Goal: Task Accomplishment & Management: Manage account settings

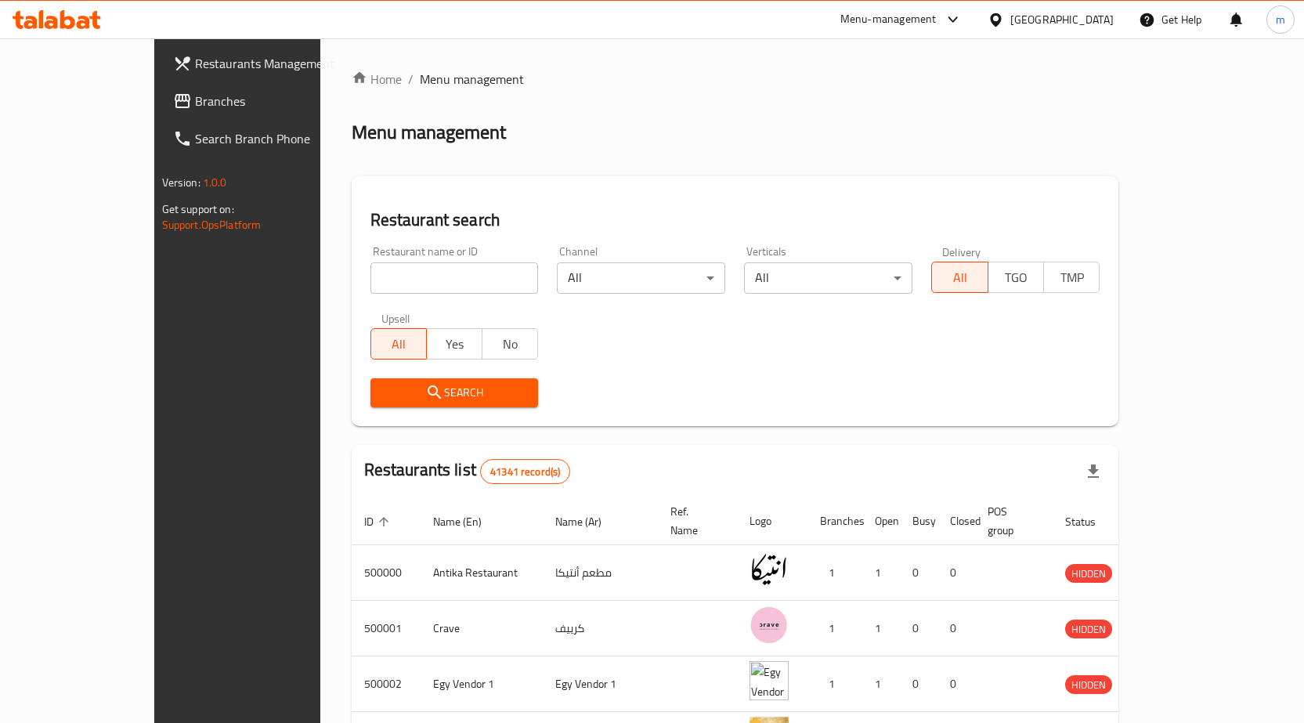
click at [195, 67] on span "Restaurants Management" at bounding box center [277, 63] width 164 height 19
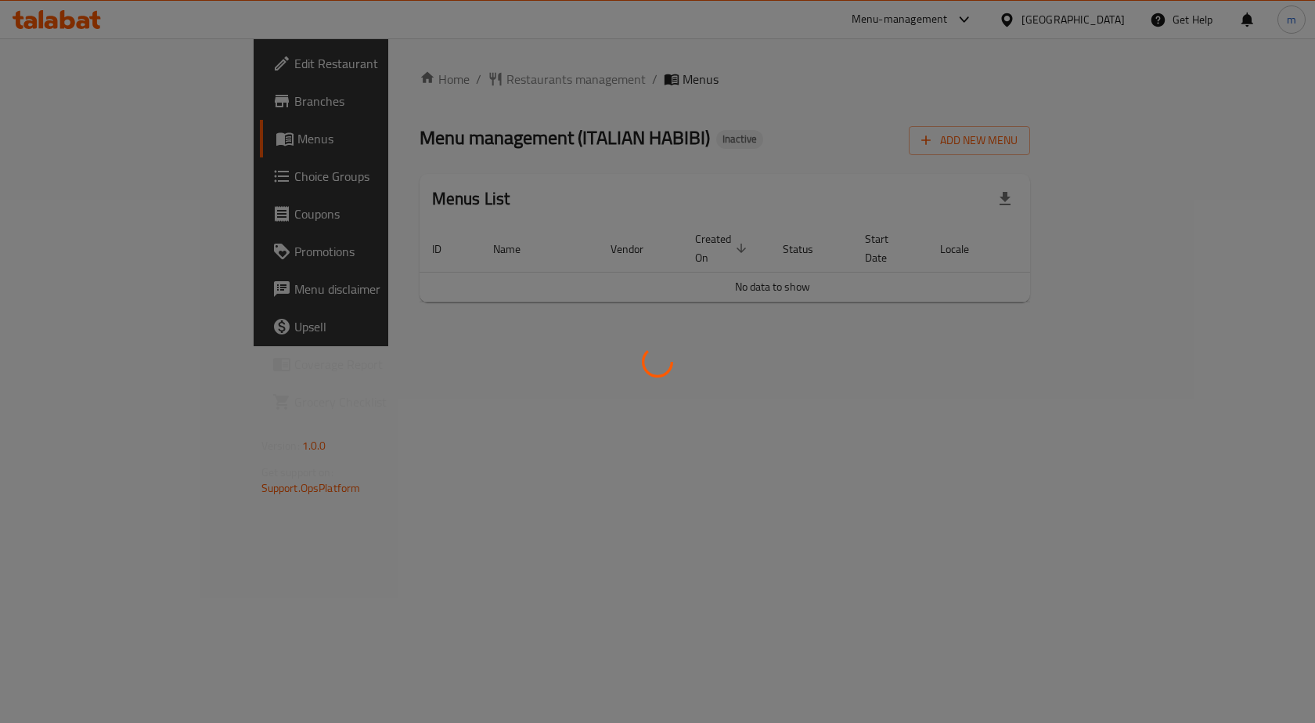
click at [667, 342] on div at bounding box center [657, 361] width 1315 height 723
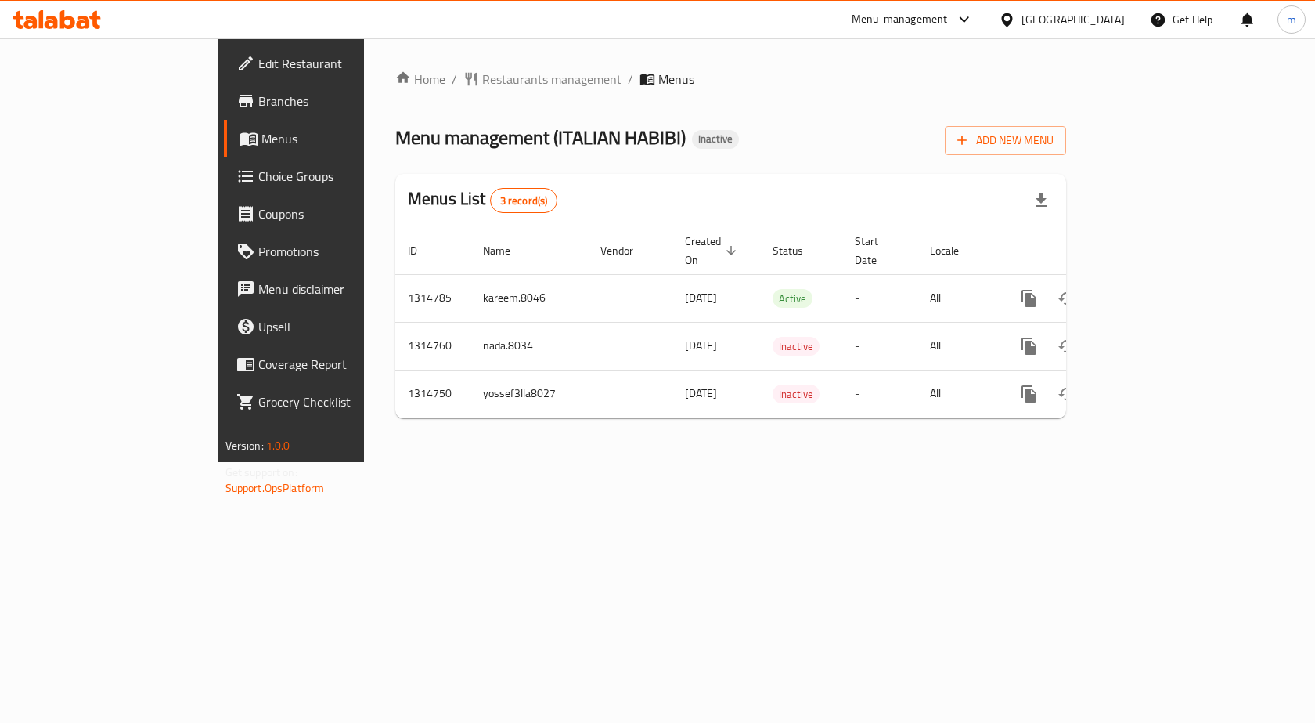
click at [258, 54] on span "Edit Restaurant" at bounding box center [341, 63] width 167 height 19
click at [262, 137] on span "Menus" at bounding box center [344, 138] width 164 height 19
click at [224, 75] on link "Edit Restaurant" at bounding box center [331, 64] width 214 height 38
click at [1066, 153] on button "Add New Menu" at bounding box center [1005, 140] width 121 height 29
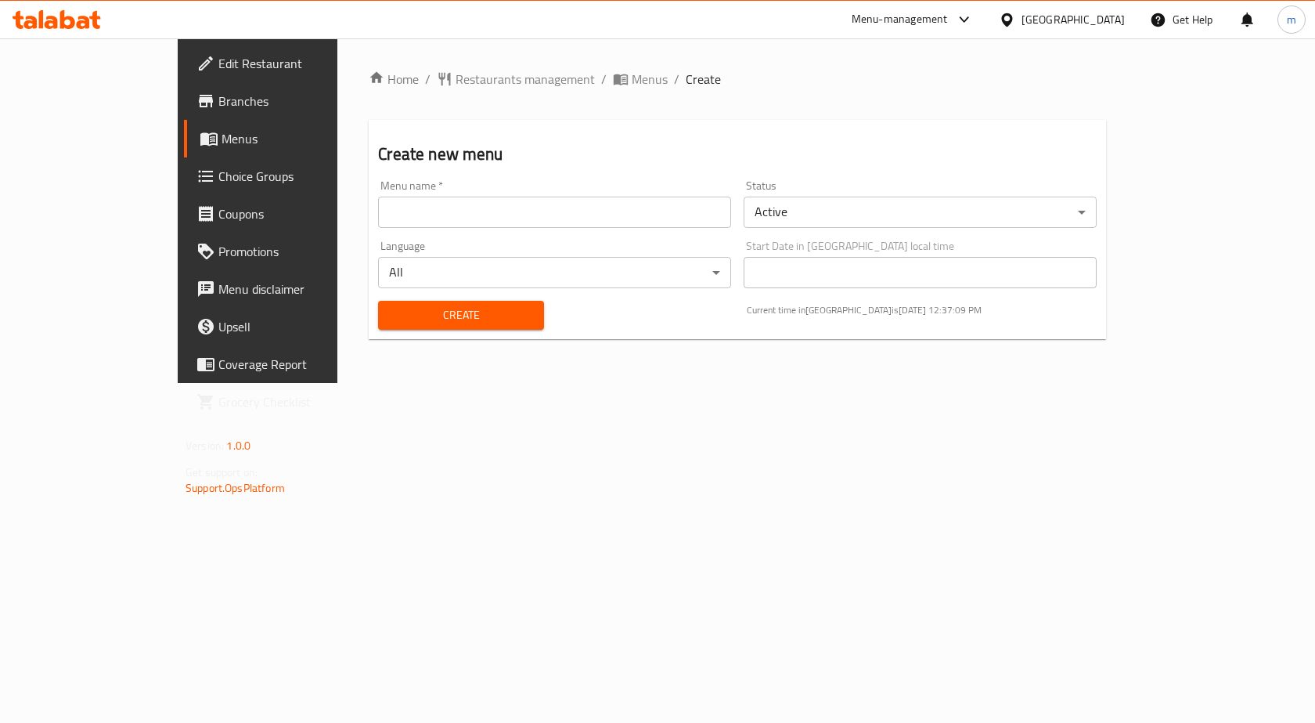
click at [658, 214] on input "text" at bounding box center [554, 212] width 353 height 31
click at [655, 204] on input "text" at bounding box center [554, 212] width 353 height 31
type input "s"
type input "Smash IT"
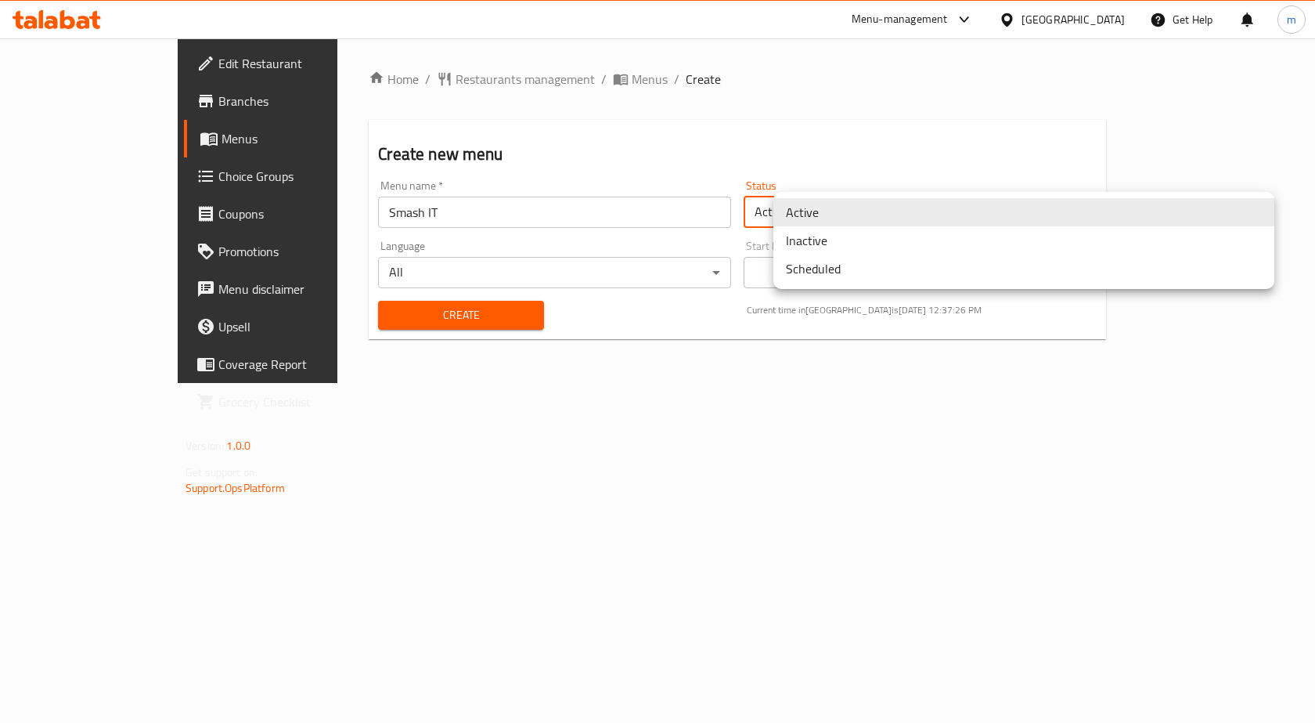
click at [856, 200] on body "​ Menu-management United Arab Emirates Get Help m Edit Restaurant Branches Menu…" at bounding box center [657, 380] width 1315 height 684
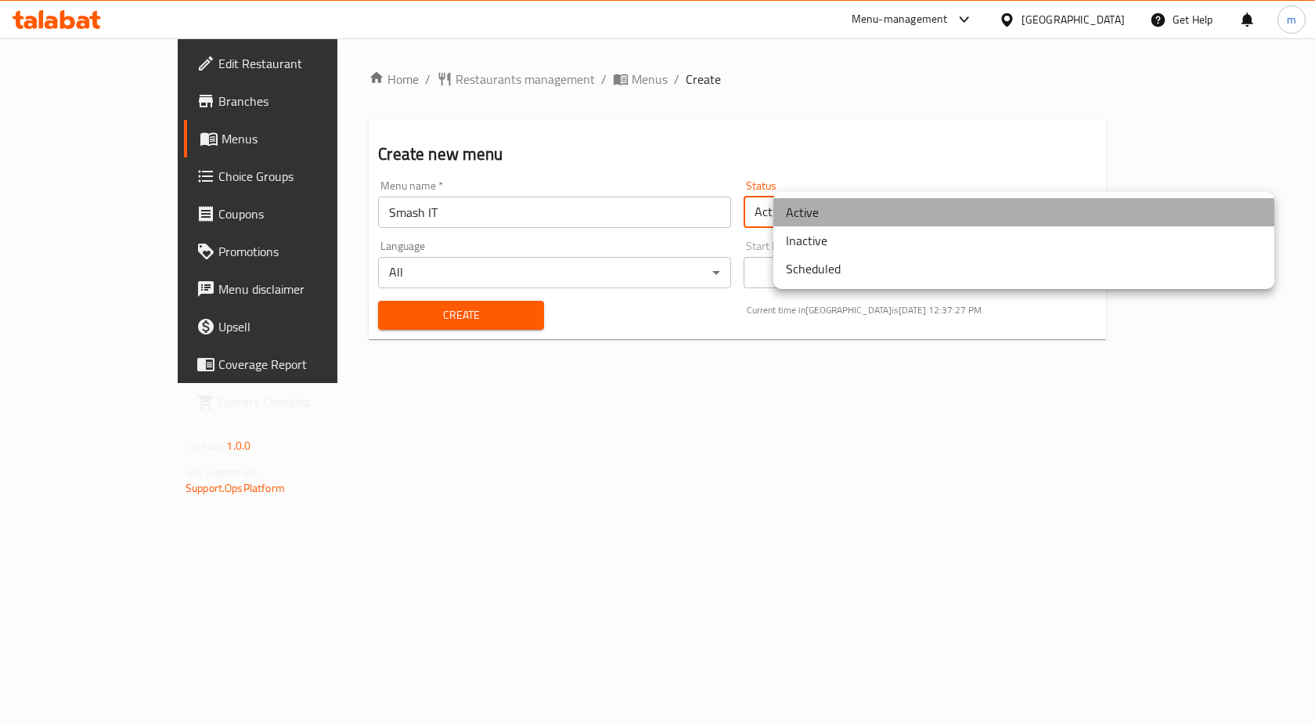
click at [856, 212] on li "Active" at bounding box center [1024, 212] width 501 height 28
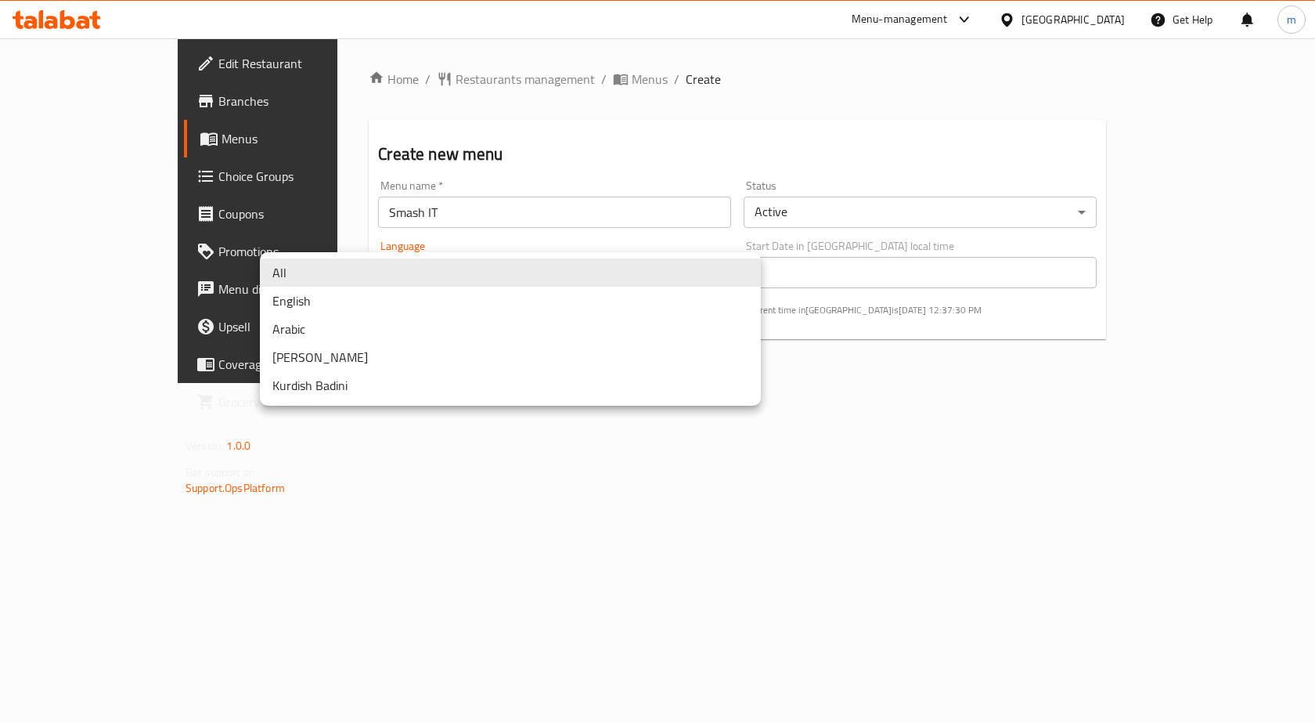
click at [673, 277] on body "​ Menu-management United Arab Emirates Get Help m Edit Restaurant Branches Menu…" at bounding box center [657, 380] width 1315 height 684
click at [357, 554] on div at bounding box center [657, 361] width 1315 height 723
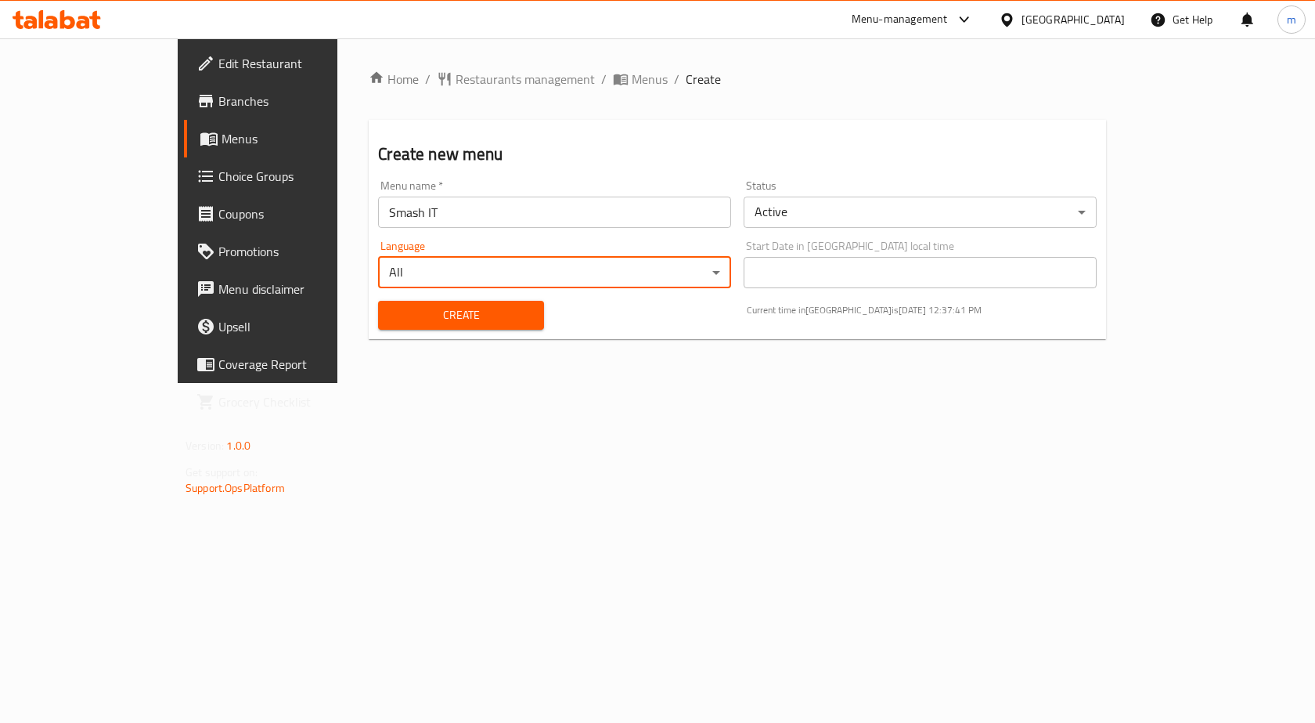
click at [391, 318] on span "Create" at bounding box center [461, 315] width 140 height 20
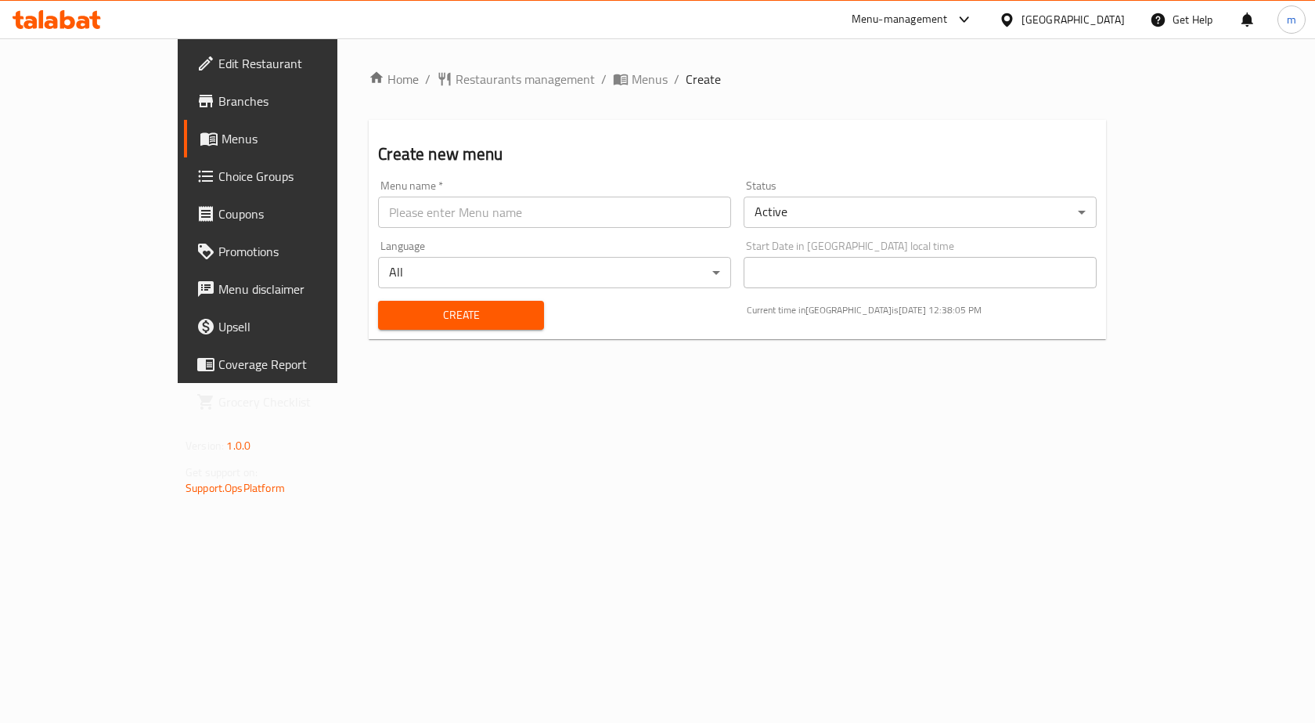
click at [222, 145] on span "Menus" at bounding box center [304, 138] width 164 height 19
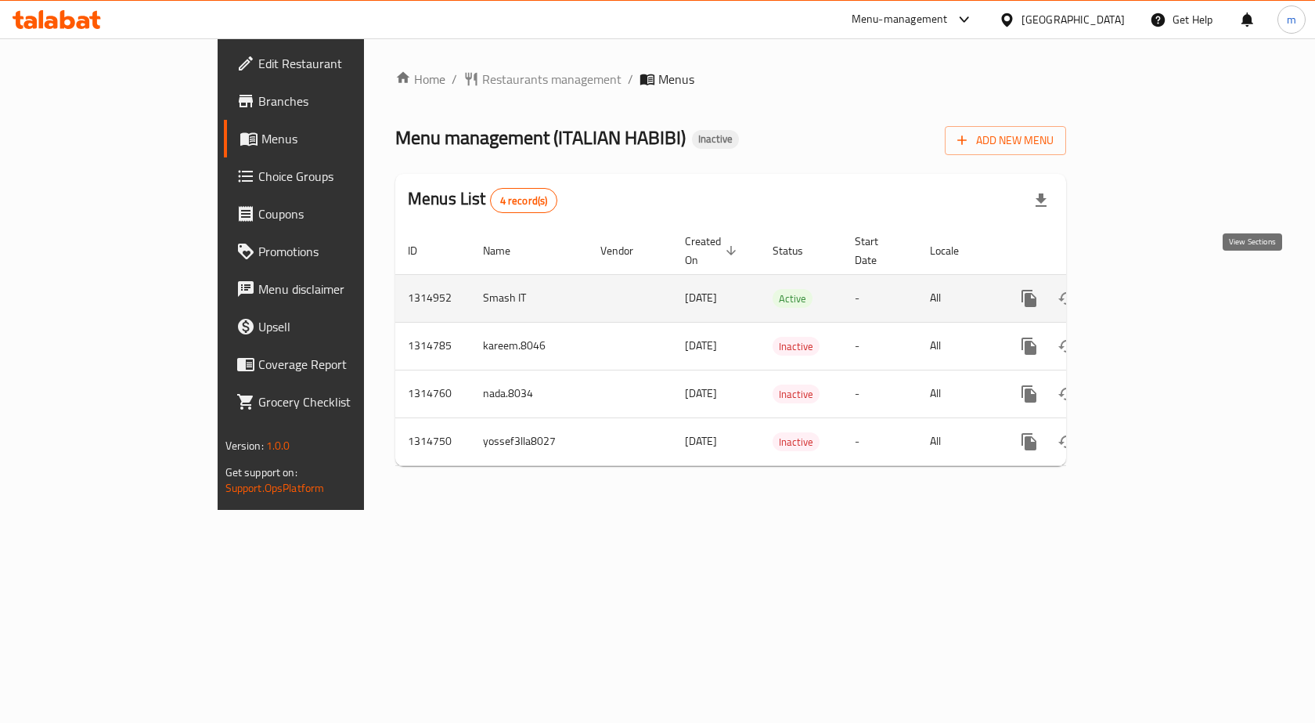
click at [1152, 289] on icon "enhanced table" at bounding box center [1142, 298] width 19 height 19
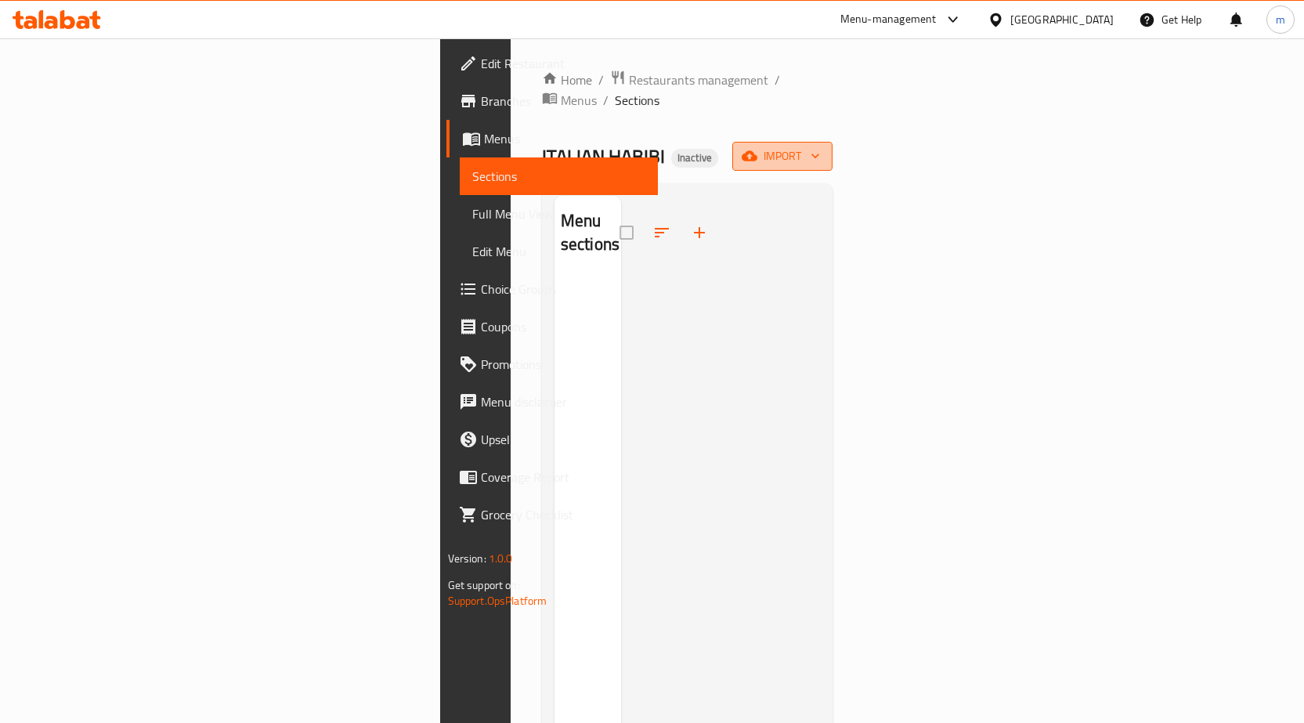
click at [820, 146] on span "import" at bounding box center [782, 156] width 75 height 20
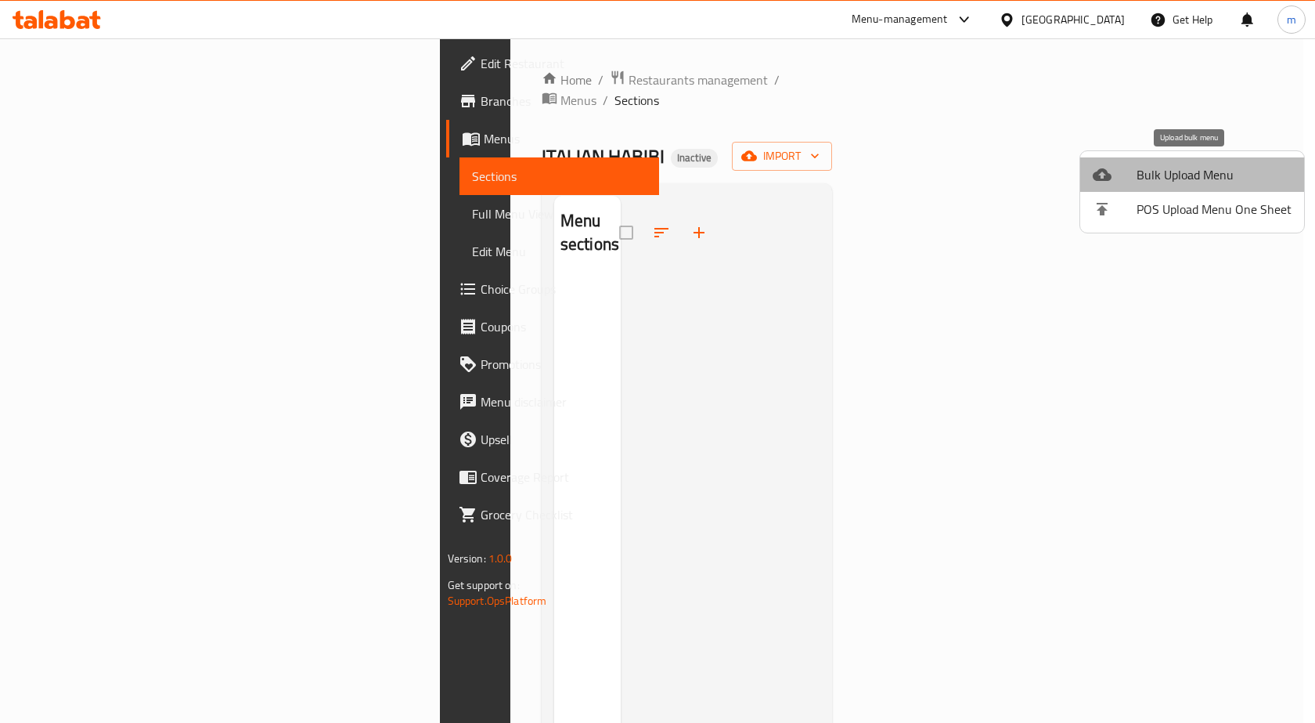
click at [1207, 171] on span "Bulk Upload Menu" at bounding box center [1214, 174] width 155 height 19
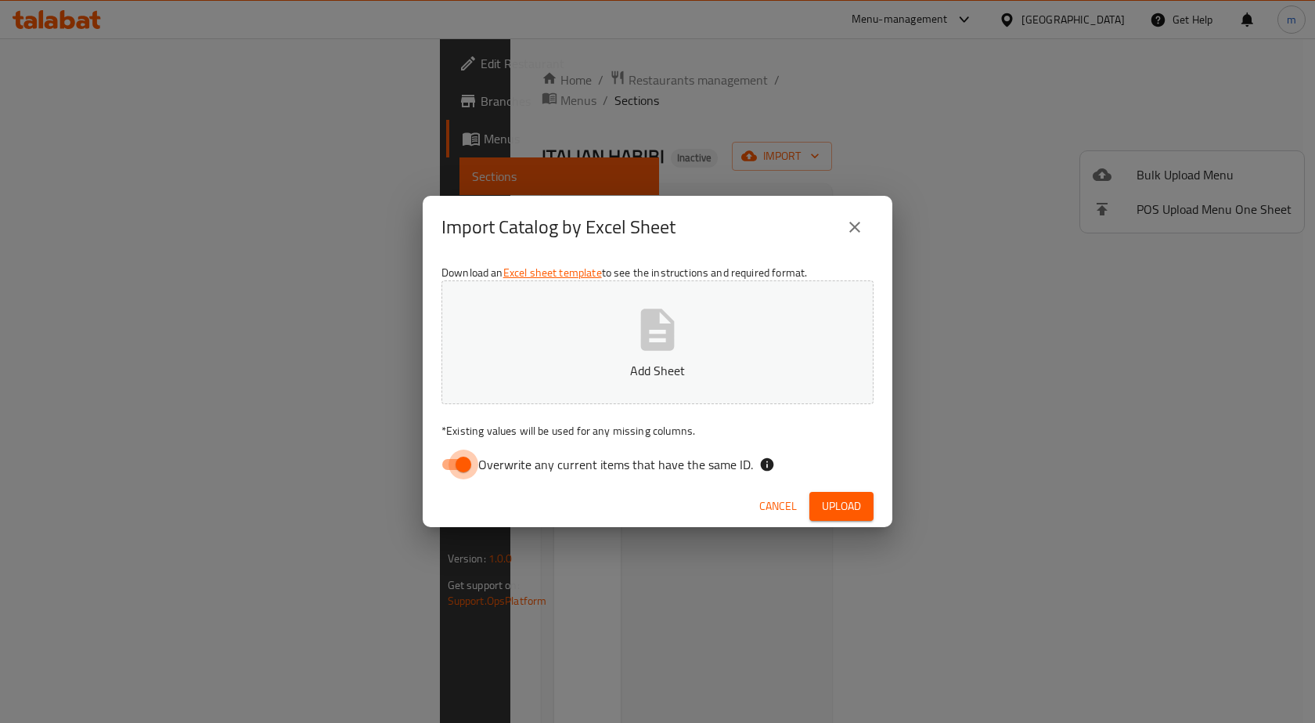
click at [467, 468] on input "Overwrite any current items that have the same ID." at bounding box center [463, 464] width 89 height 30
checkbox input "false"
click at [623, 357] on button "Add Sheet" at bounding box center [658, 342] width 432 height 124
click at [870, 508] on button "Upload" at bounding box center [842, 506] width 64 height 29
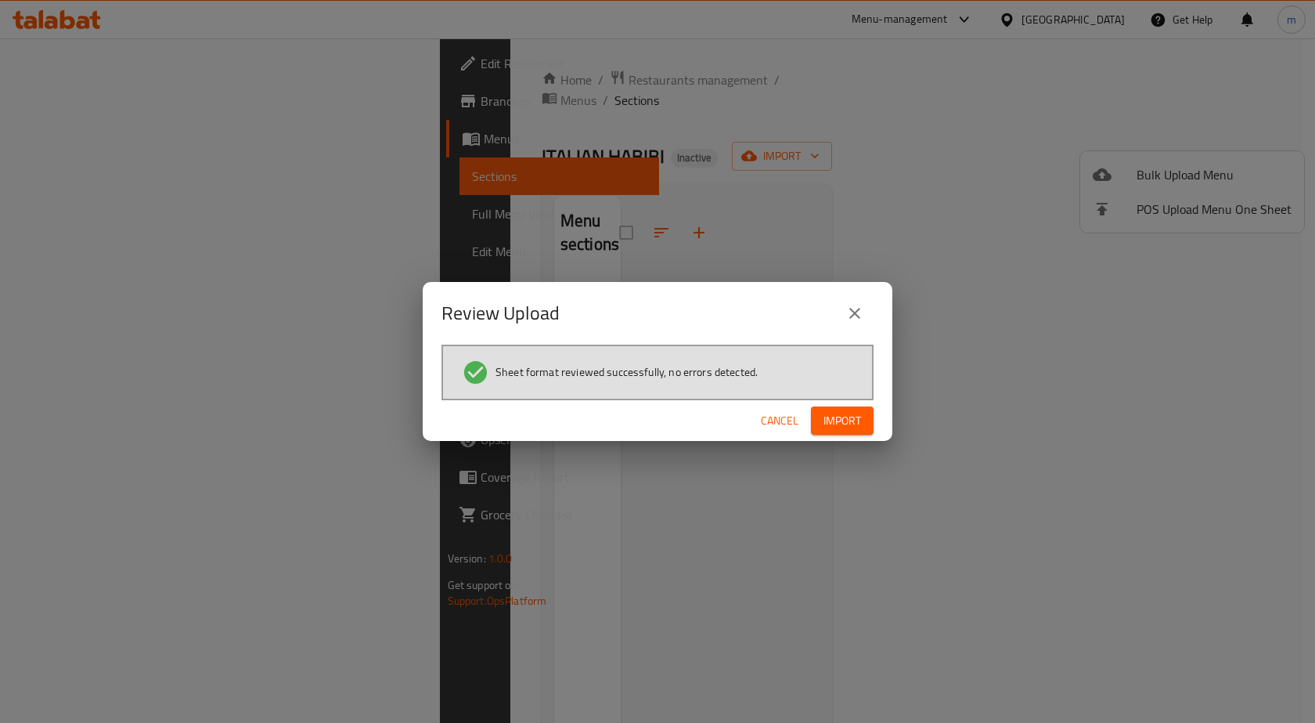
click at [850, 425] on span "Import" at bounding box center [843, 421] width 38 height 20
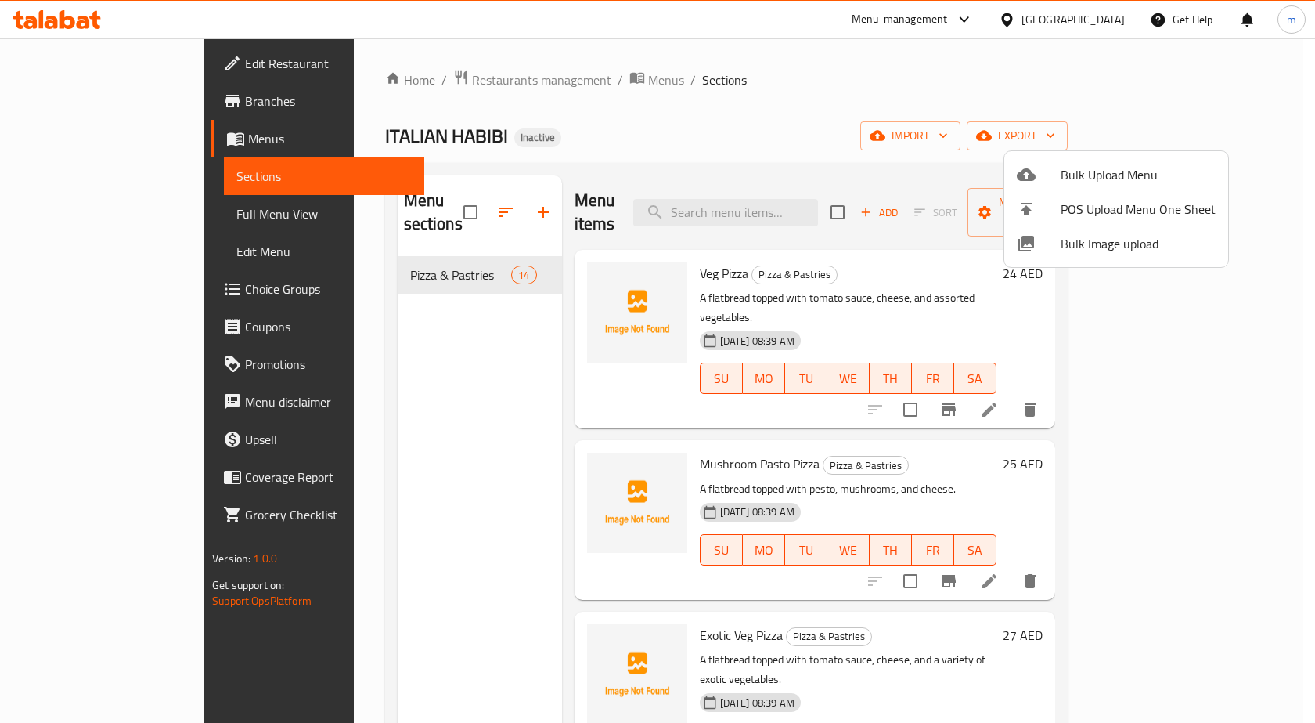
click at [1073, 279] on div at bounding box center [657, 361] width 1315 height 723
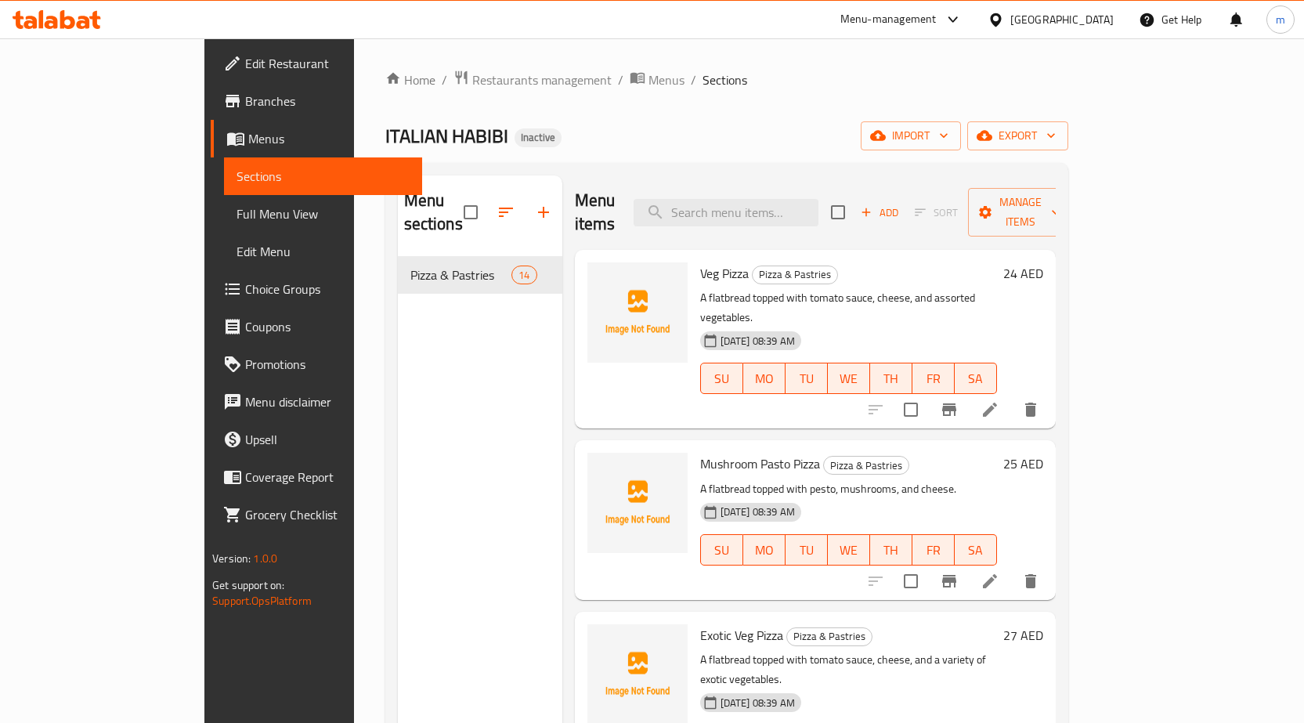
click at [759, 367] on span "MO" at bounding box center [764, 378] width 30 height 23
click at [603, 294] on img at bounding box center [637, 312] width 100 height 100
click at [601, 276] on icon "upload picture" at bounding box center [609, 283] width 16 height 14
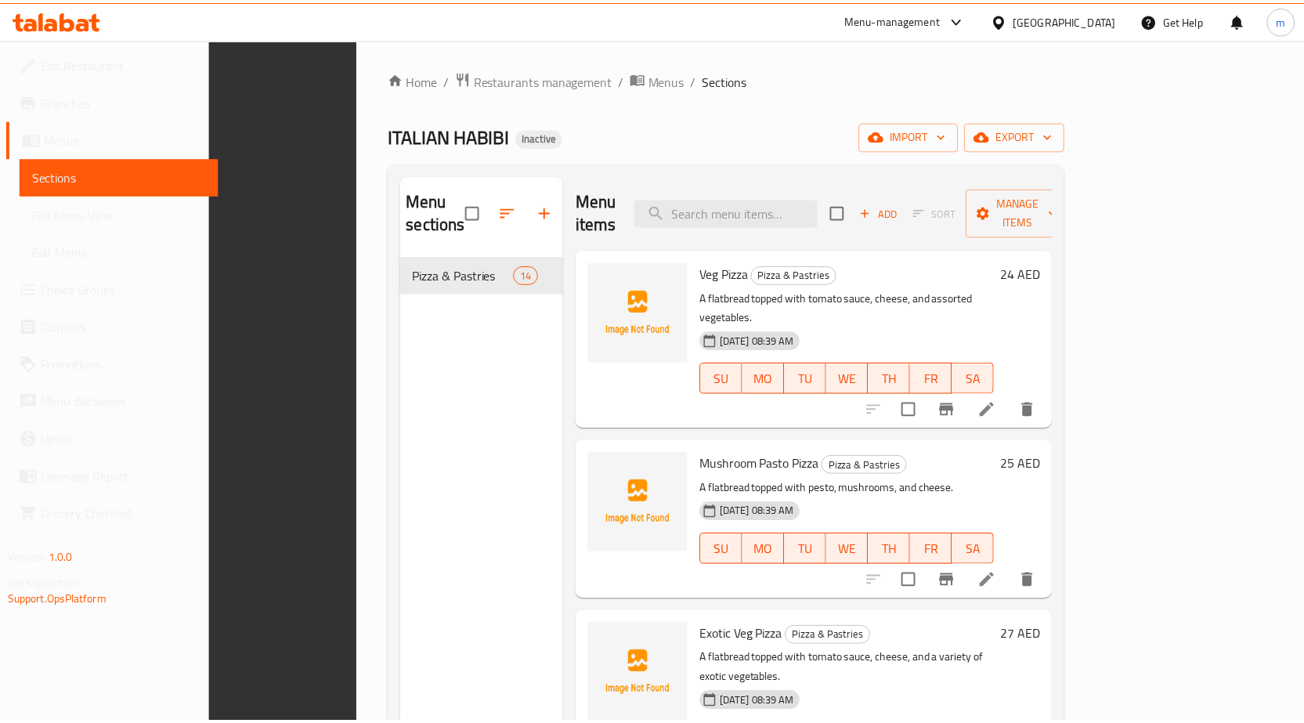
scroll to position [219, 0]
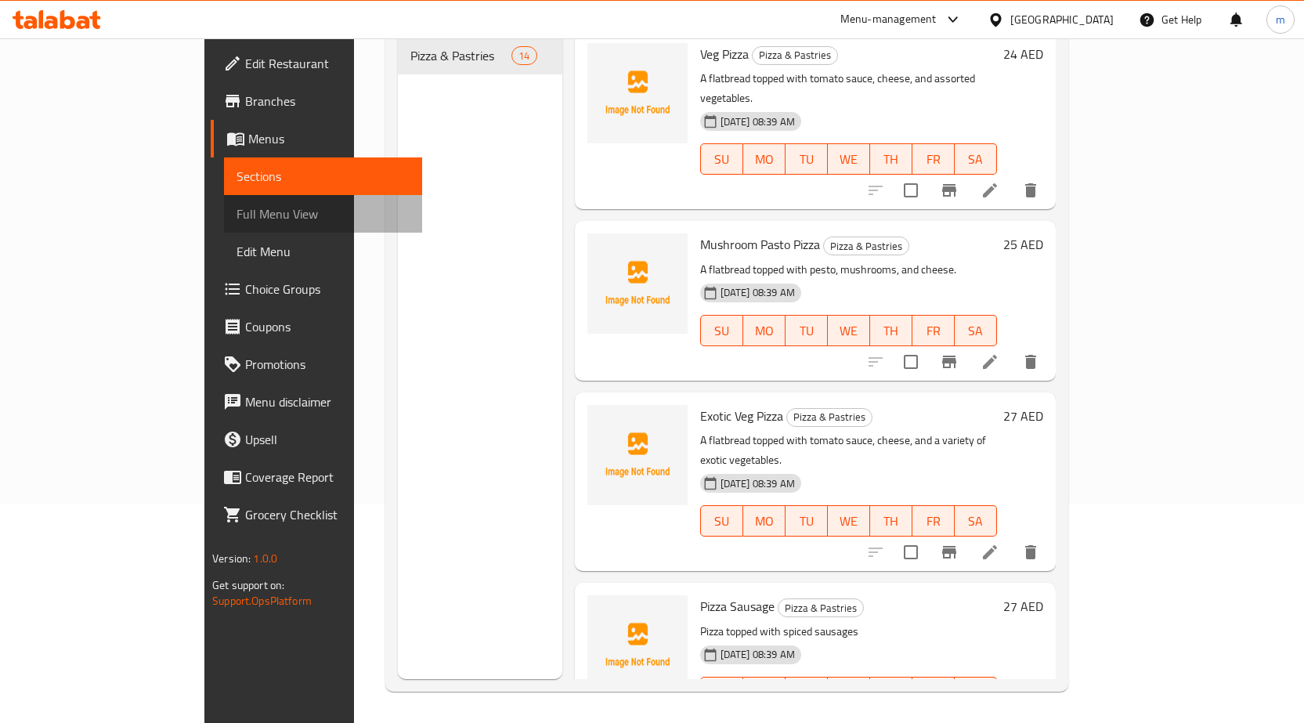
click at [236, 216] on span "Full Menu View" at bounding box center [322, 213] width 173 height 19
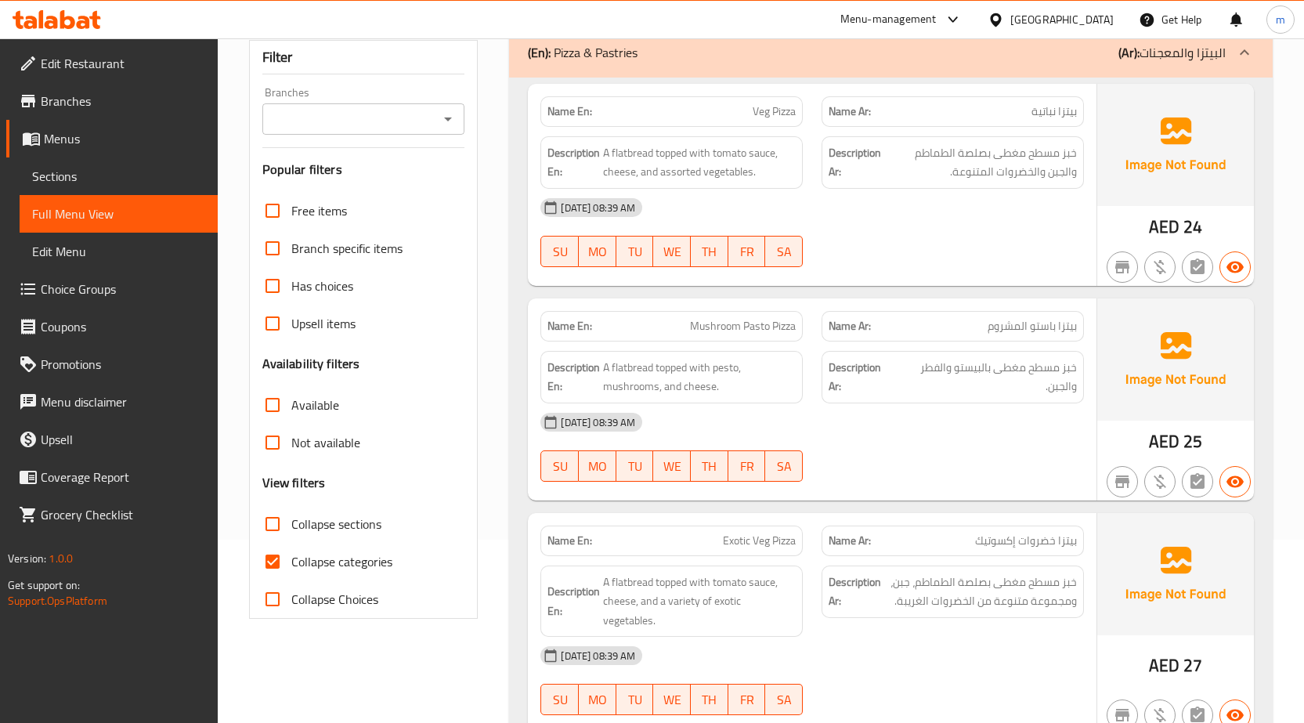
scroll to position [298, 0]
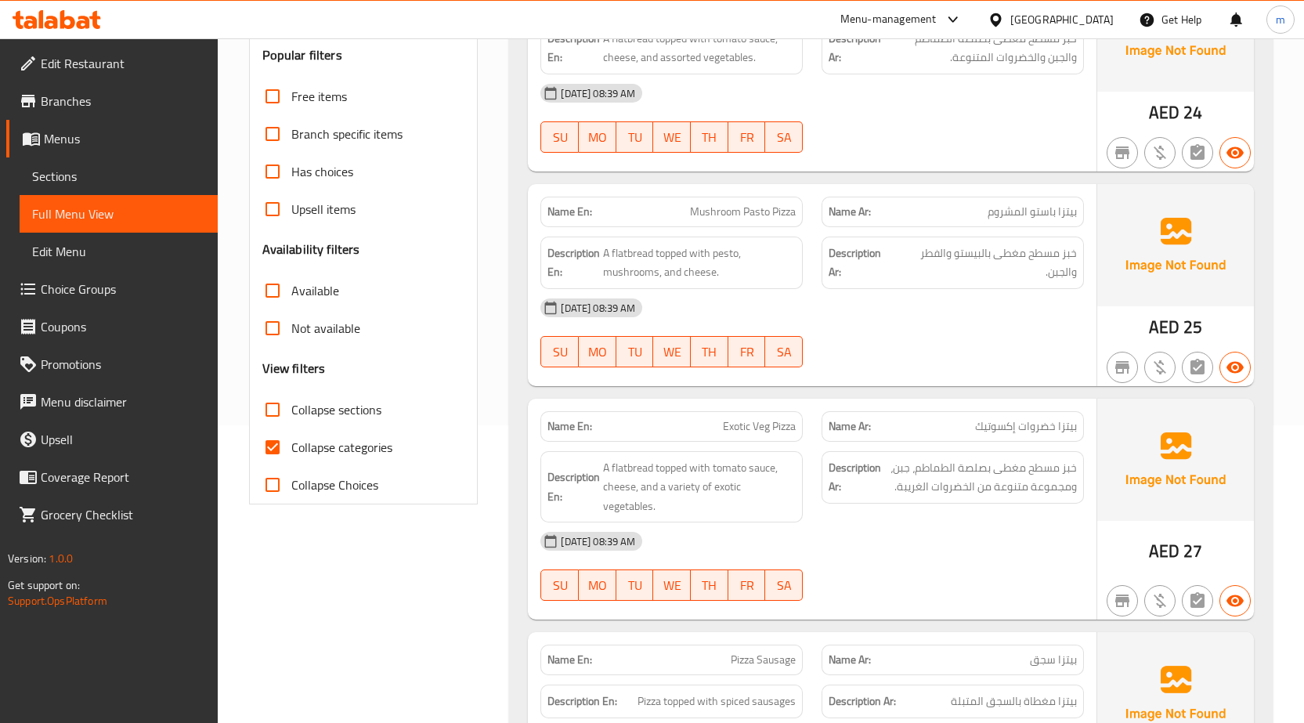
click at [371, 451] on span "Collapse categories" at bounding box center [341, 447] width 101 height 19
click at [291, 451] on input "Collapse categories" at bounding box center [273, 447] width 38 height 38
checkbox input "false"
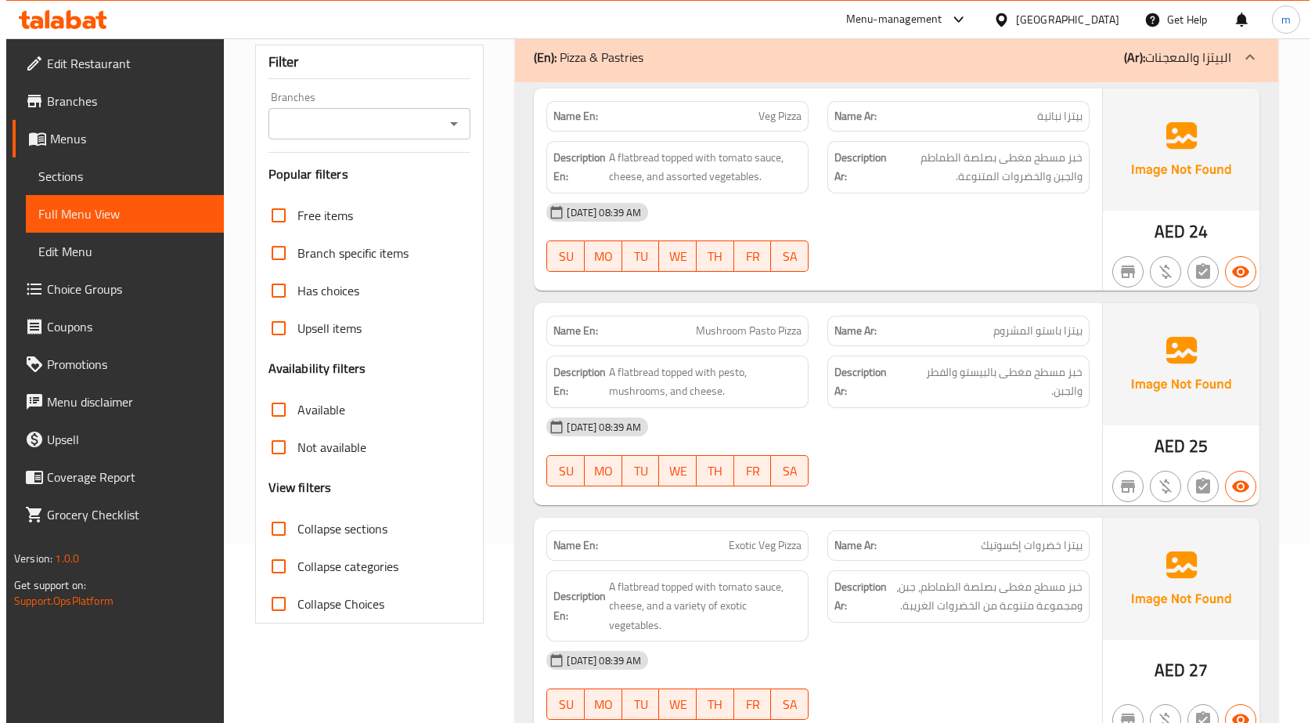
scroll to position [0, 0]
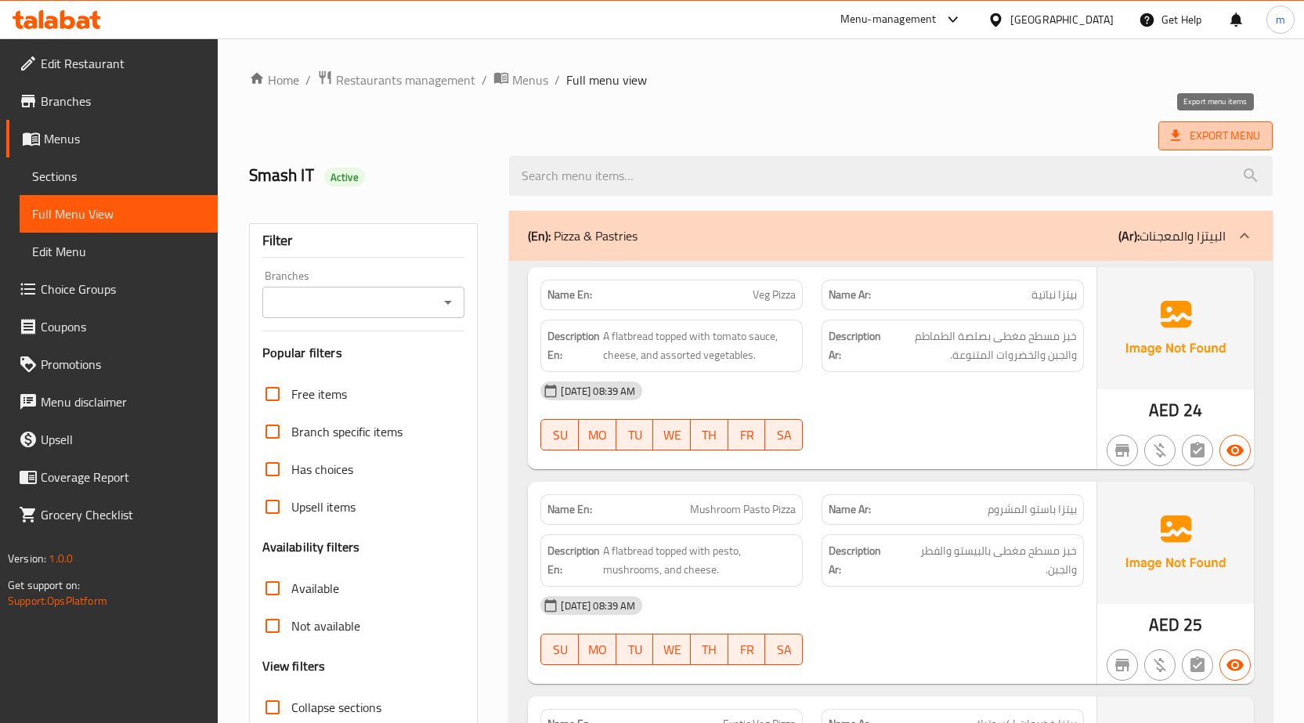
click at [1214, 131] on span "Export Menu" at bounding box center [1215, 136] width 89 height 20
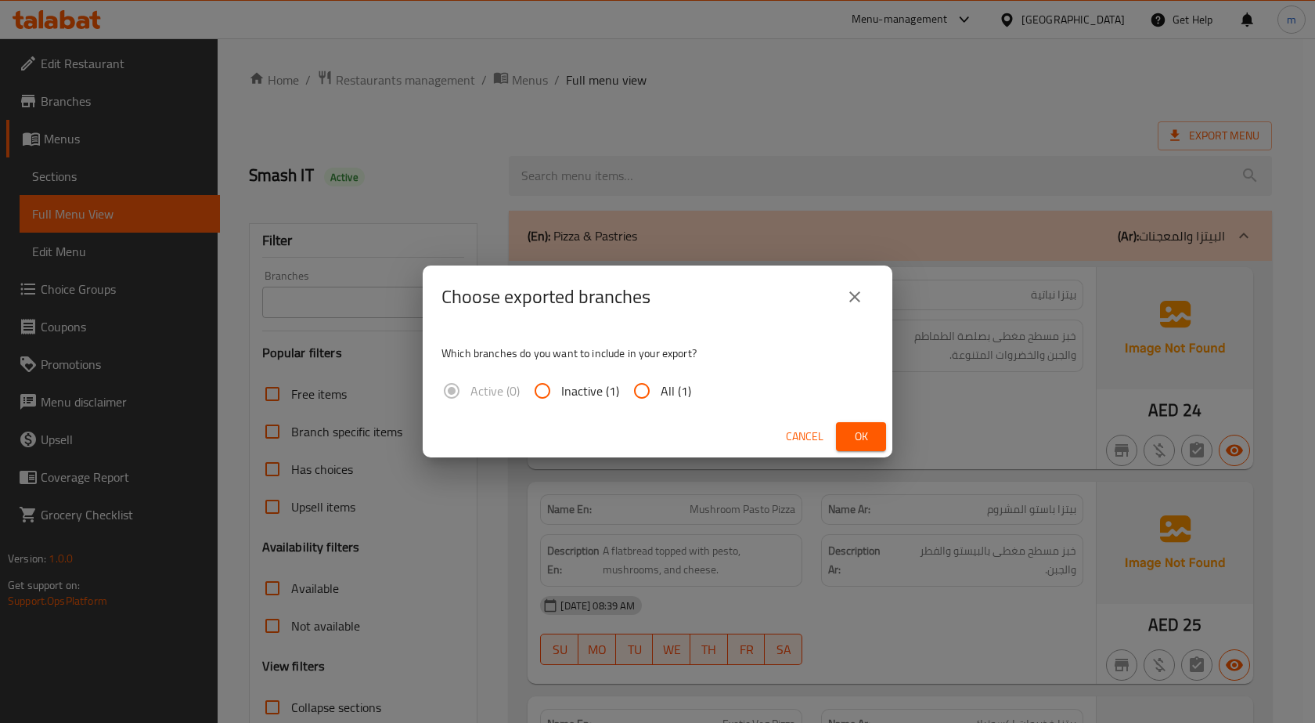
click at [647, 388] on input "All (1)" at bounding box center [642, 391] width 38 height 38
radio input "true"
click at [871, 426] on button "Ok" at bounding box center [861, 436] width 50 height 29
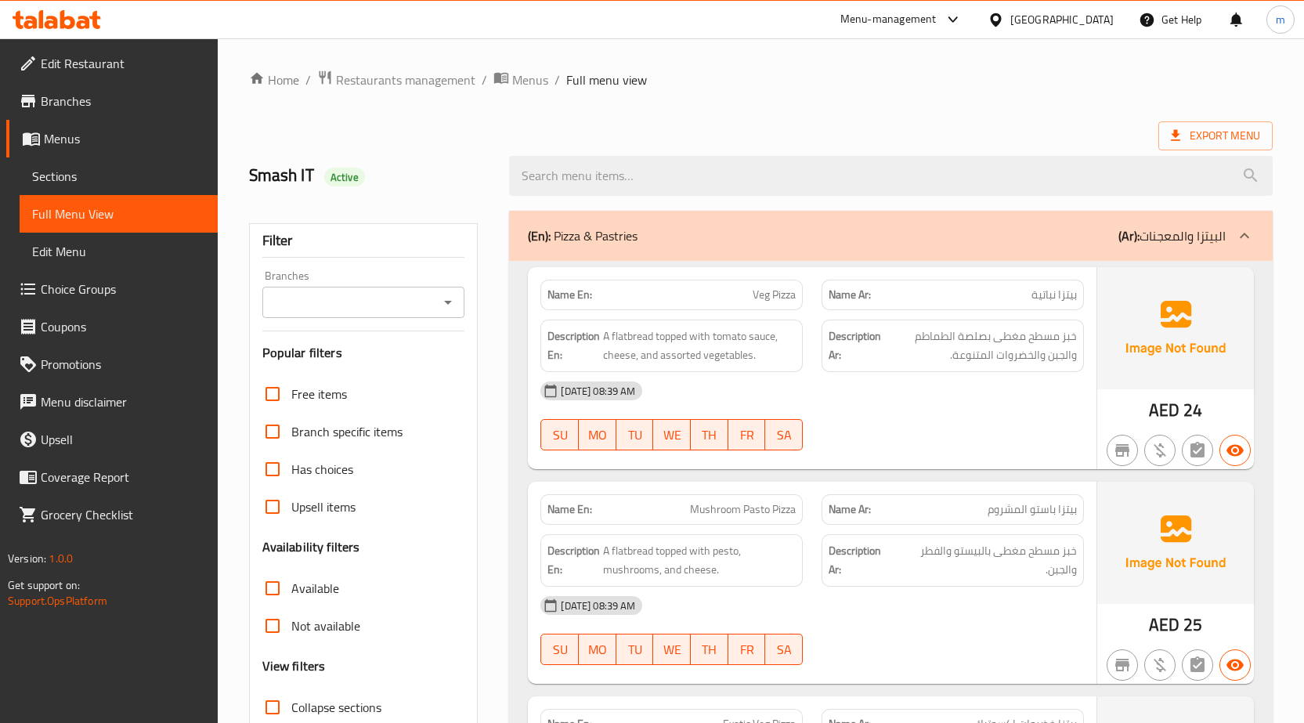
click at [119, 262] on link "Edit Menu" at bounding box center [119, 252] width 198 height 38
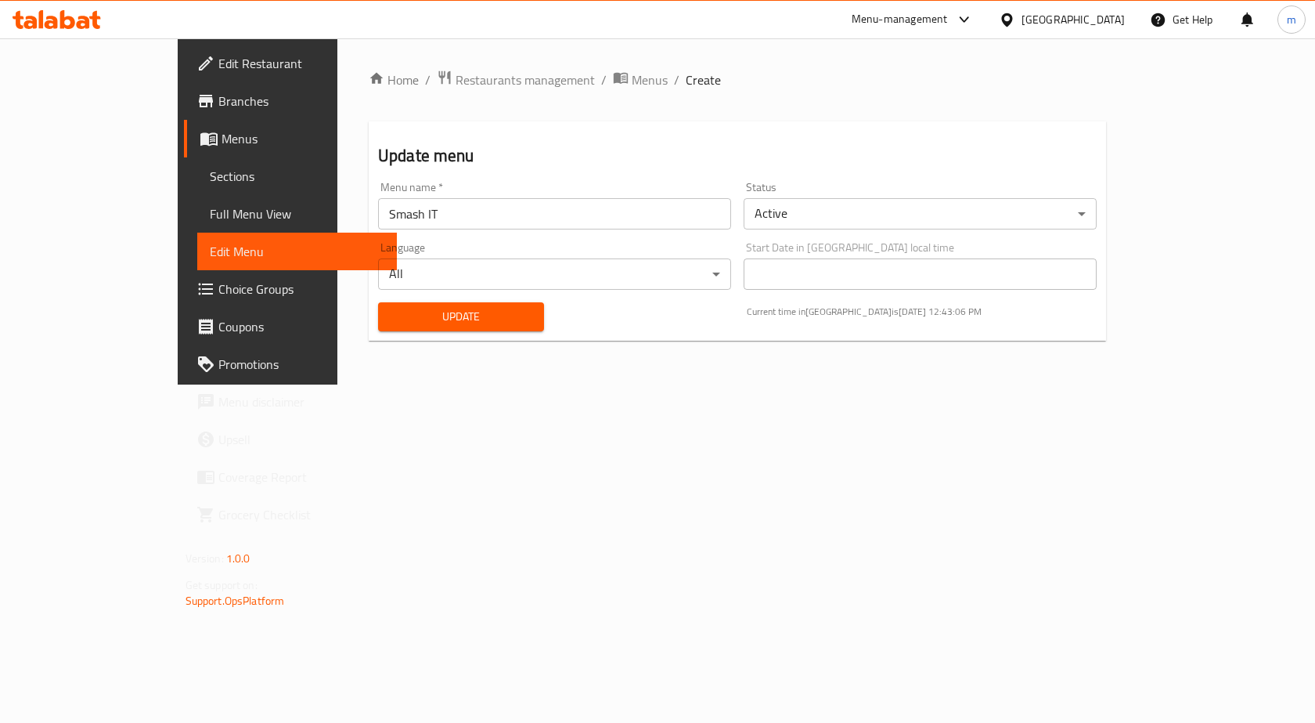
click at [218, 98] on span "Branches" at bounding box center [301, 101] width 167 height 19
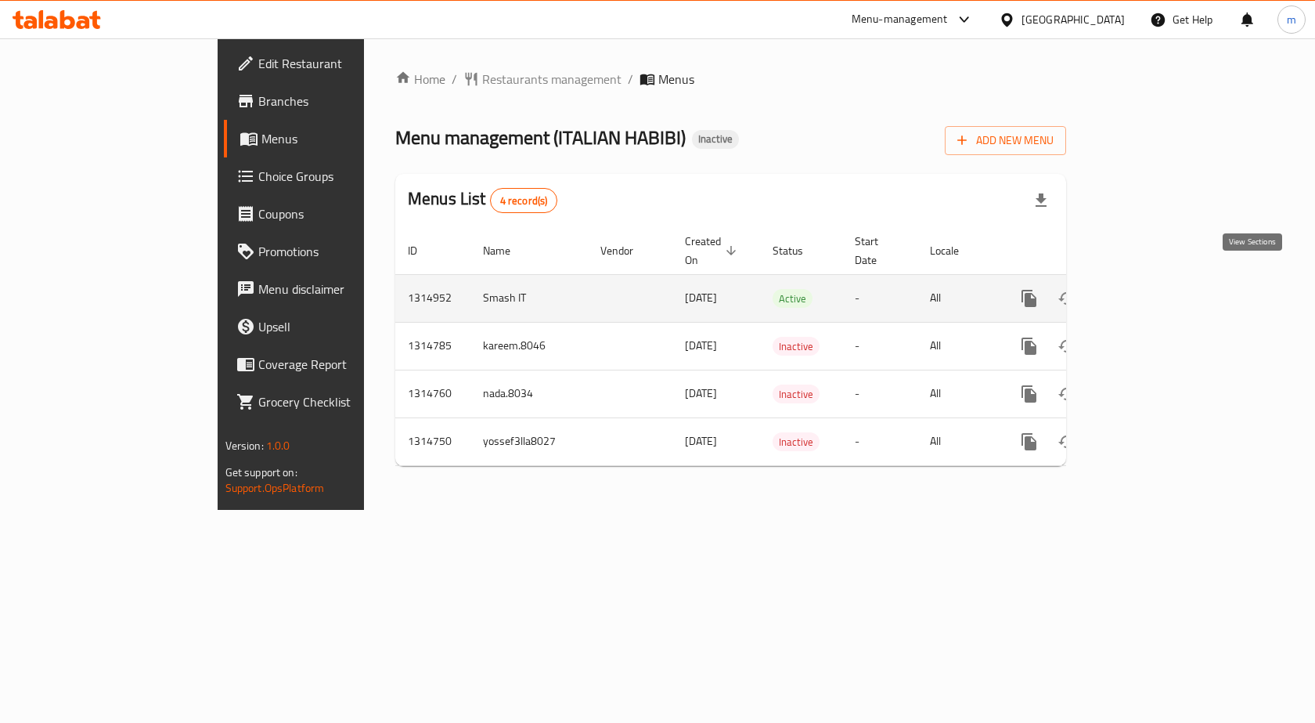
click at [1161, 283] on link "enhanced table" at bounding box center [1143, 299] width 38 height 38
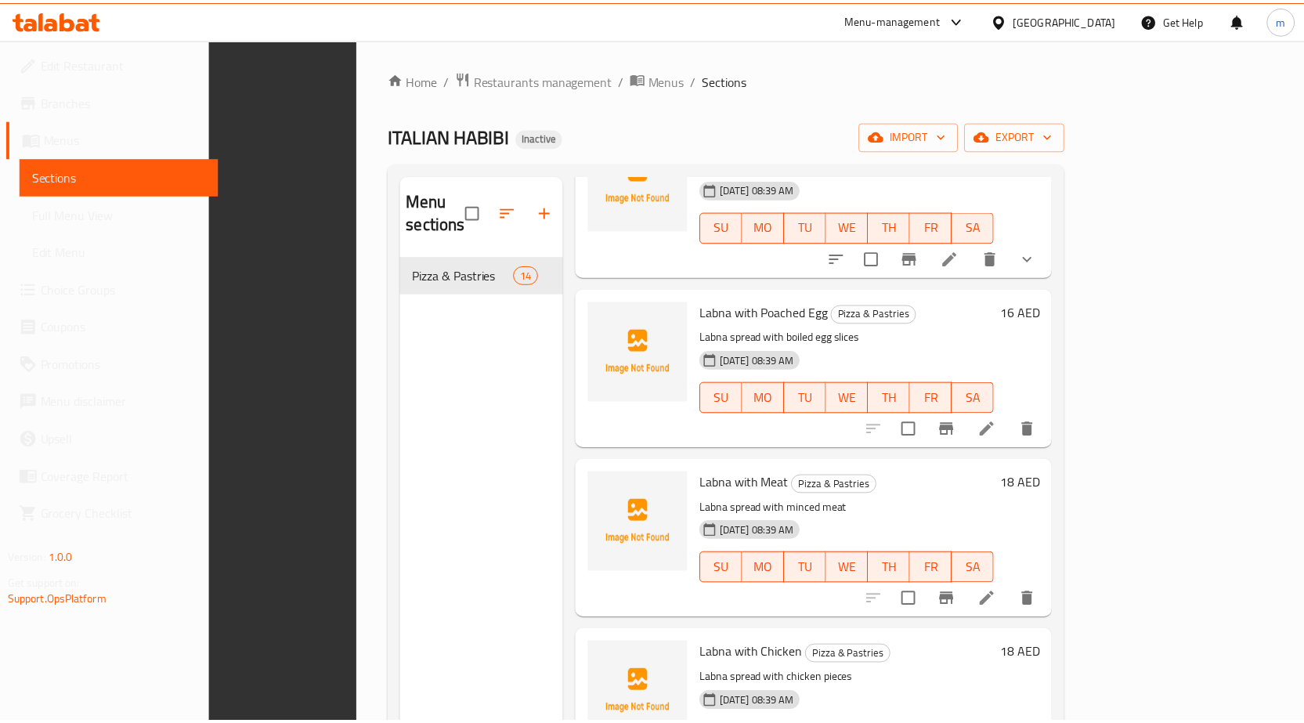
scroll to position [219, 0]
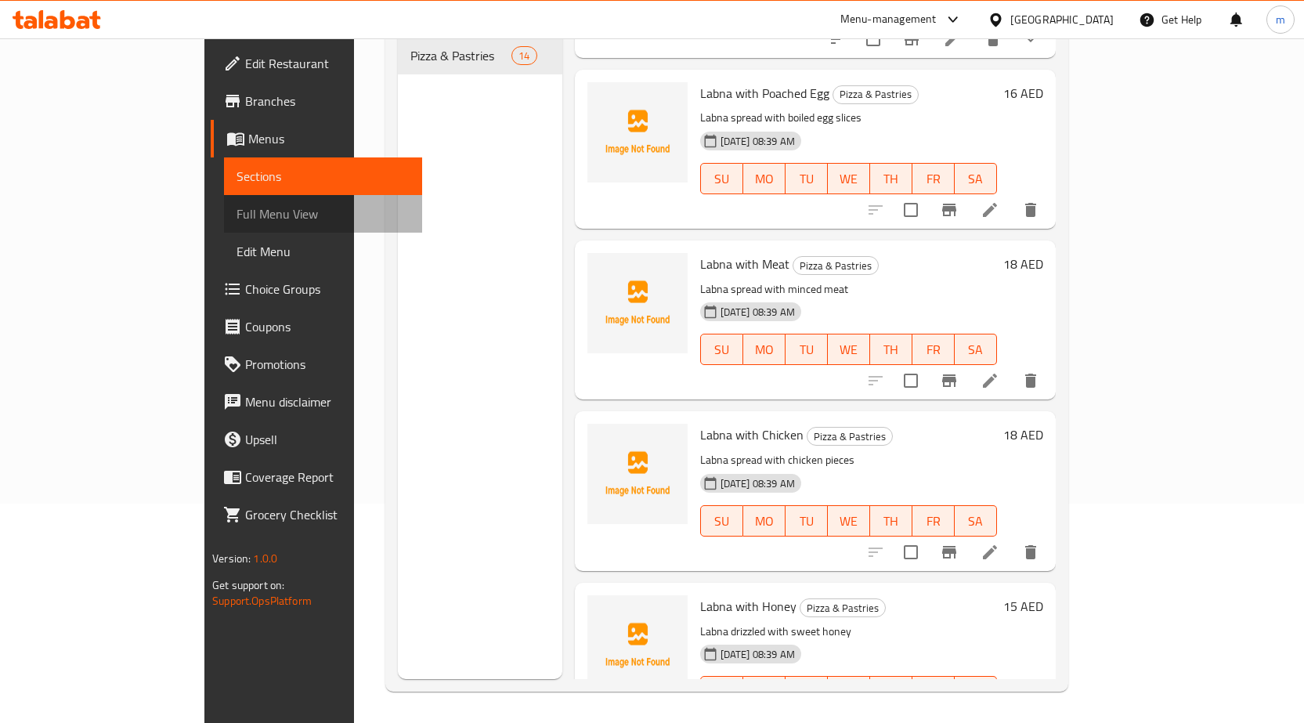
click at [224, 200] on link "Full Menu View" at bounding box center [323, 214] width 198 height 38
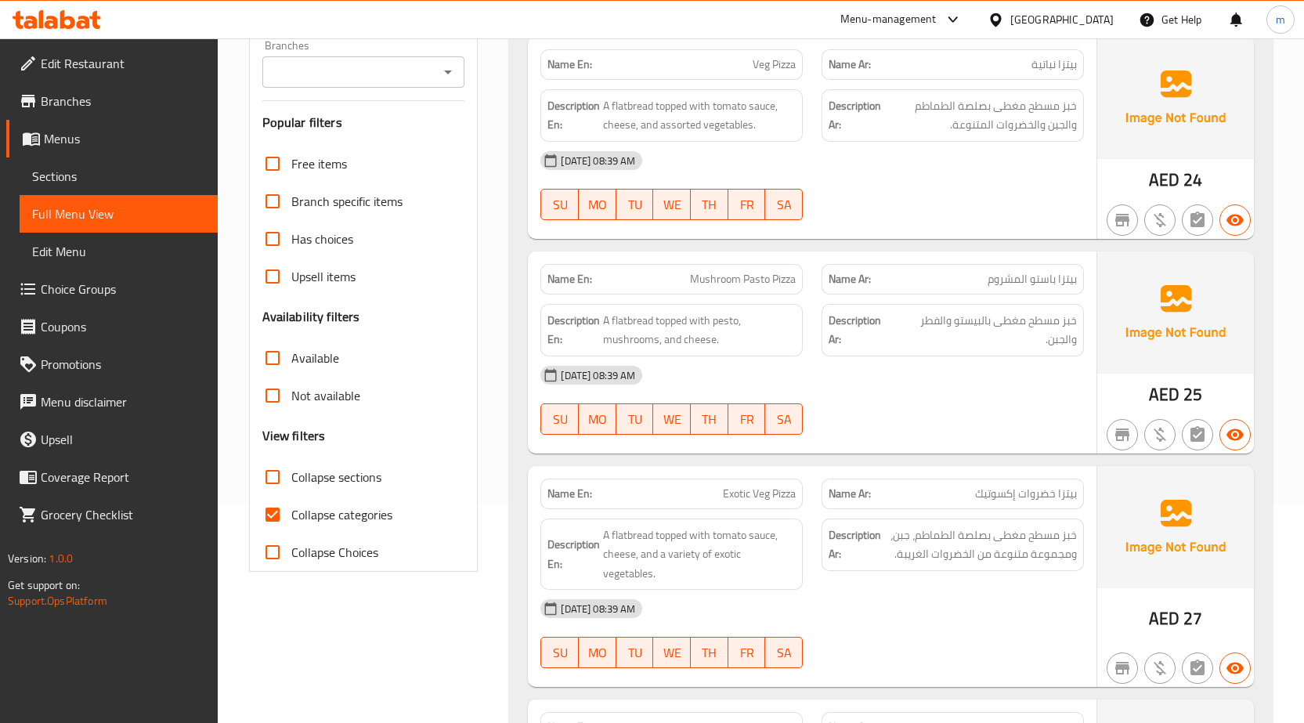
click at [301, 514] on span "Collapse categories" at bounding box center [341, 514] width 101 height 19
click at [291, 514] on input "Collapse categories" at bounding box center [273, 515] width 38 height 38
checkbox input "false"
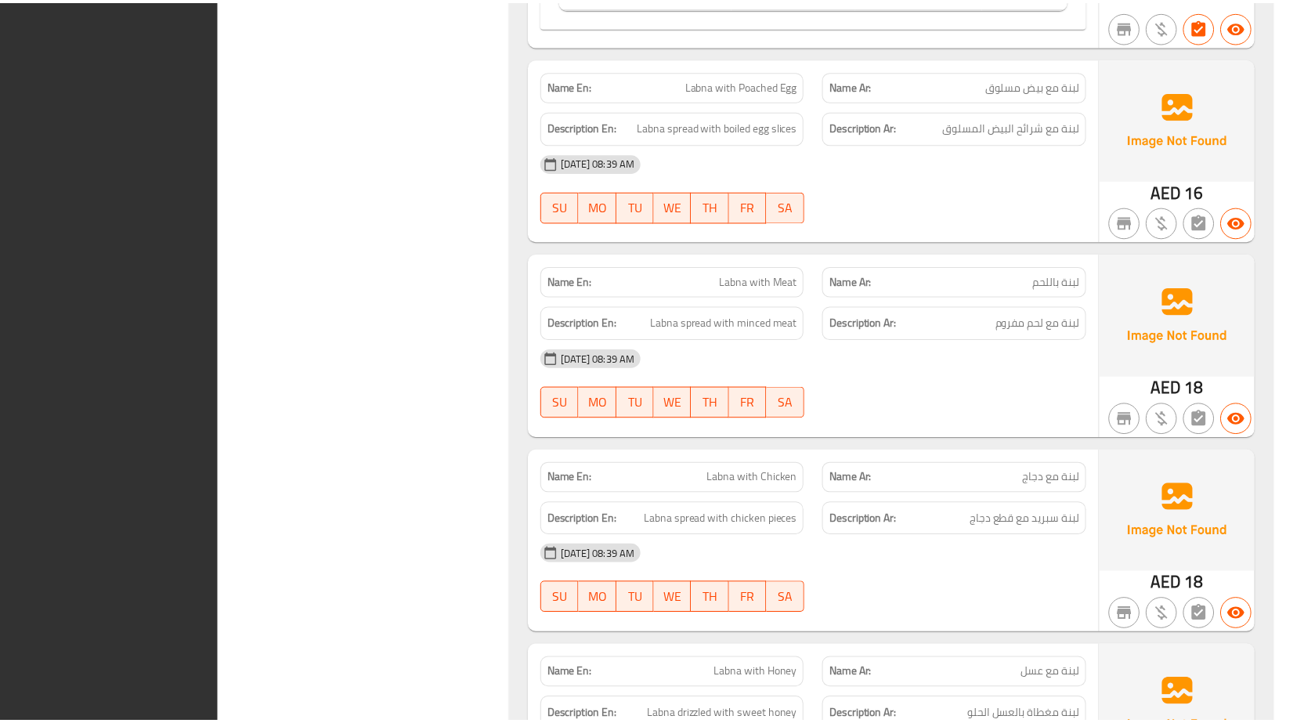
scroll to position [5257, 0]
